Goal: Obtain resource: Obtain resource

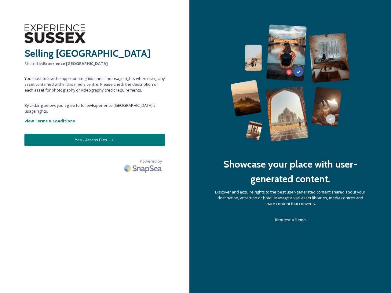
click at [195, 146] on div "Showcase your place with user-generated content. Discover and acquire rights to…" at bounding box center [289, 146] width 201 height 293
click at [95, 134] on button "Yes - Access Files" at bounding box center [94, 140] width 140 height 13
click at [143, 161] on img at bounding box center [143, 168] width 43 height 14
click at [195, 146] on div "Showcase your place with user-generated content. Discover and acquire rights to…" at bounding box center [289, 146] width 201 height 293
click at [95, 134] on button "Yes - Access Files" at bounding box center [94, 140] width 140 height 13
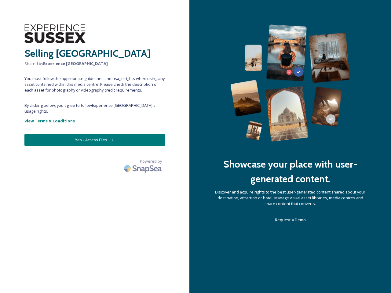
click at [143, 161] on img at bounding box center [143, 168] width 43 height 14
